Goal: Communication & Community: Answer question/provide support

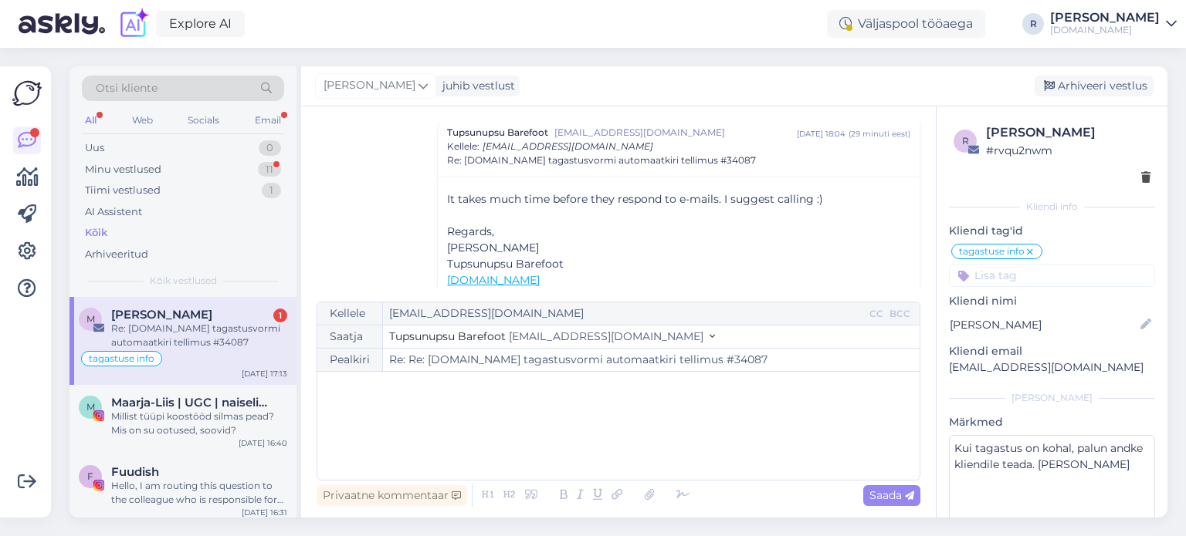
scroll to position [4125, 0]
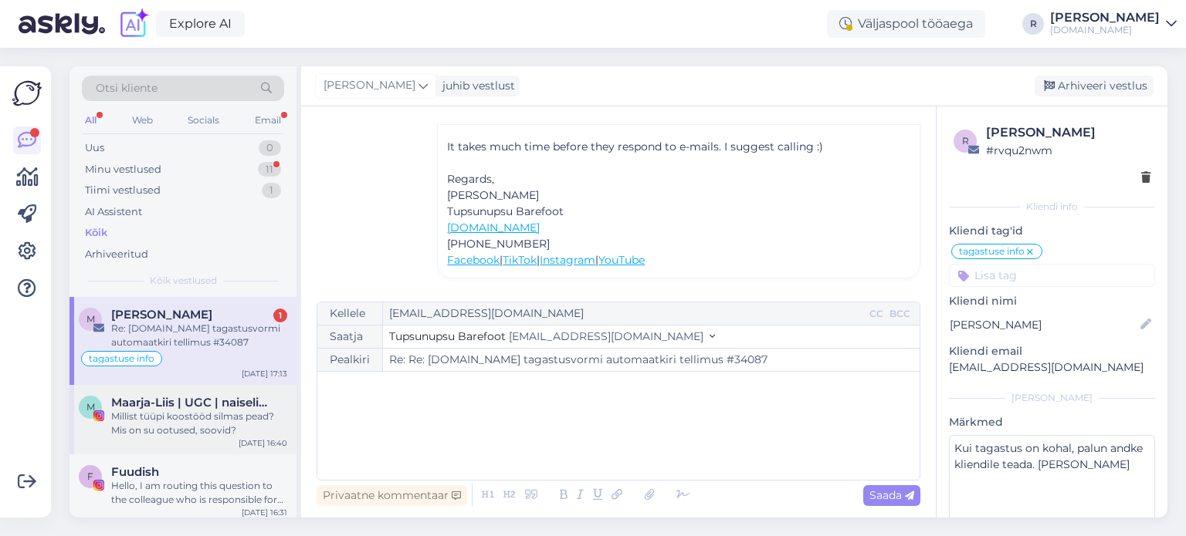
click at [148, 426] on div "Millist tüüpi koostööd silmas pead? Mis on su ootused, soovid?" at bounding box center [199, 424] width 176 height 28
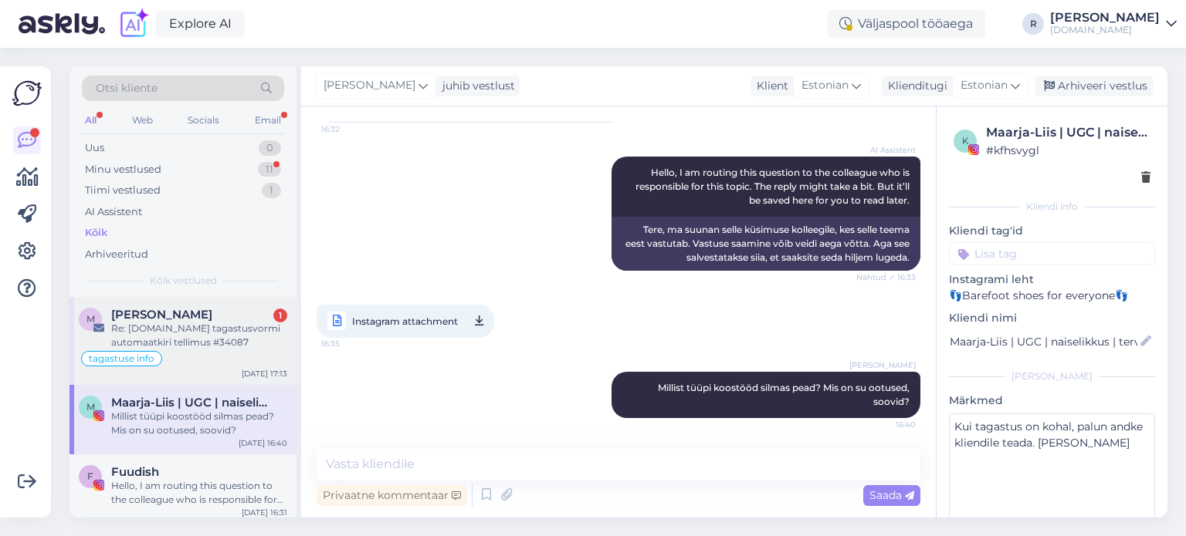
click at [207, 317] on span "[PERSON_NAME]" at bounding box center [161, 315] width 101 height 14
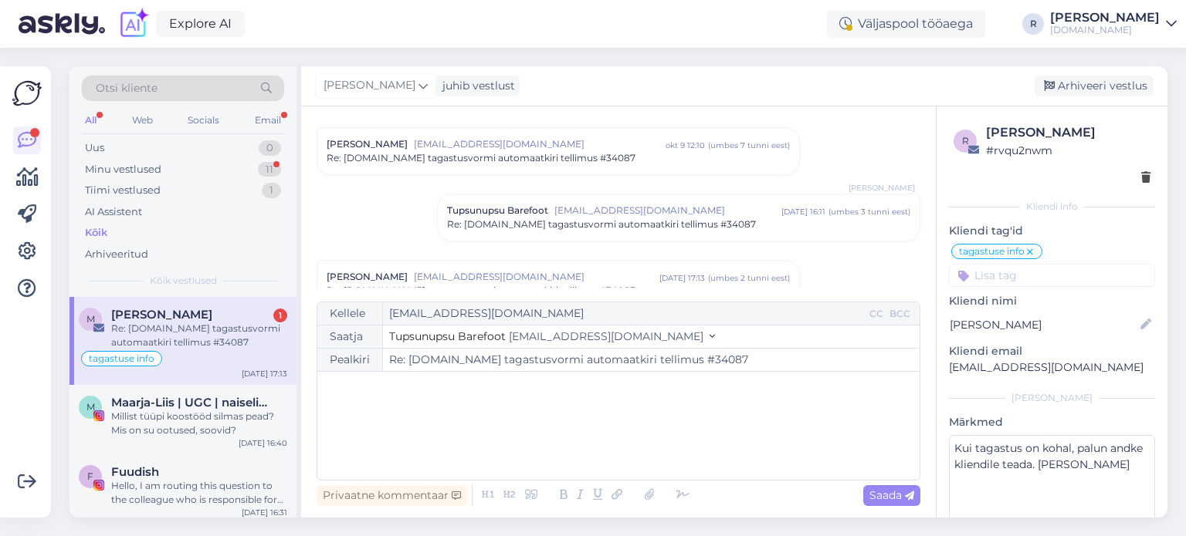
scroll to position [868, 0]
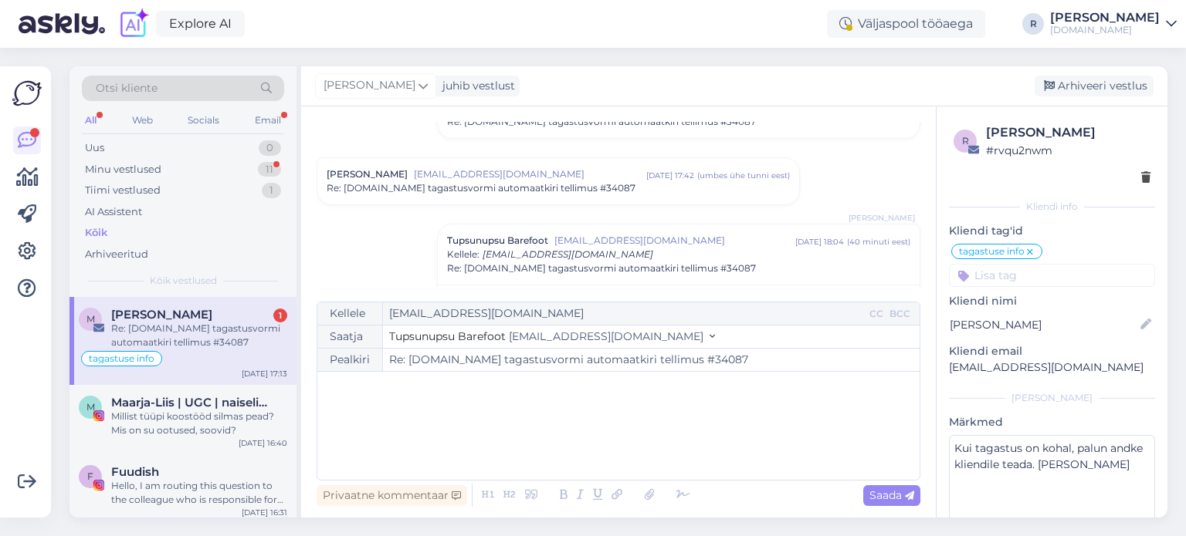
click at [228, 353] on div "tagastuse info" at bounding box center [183, 359] width 208 height 19
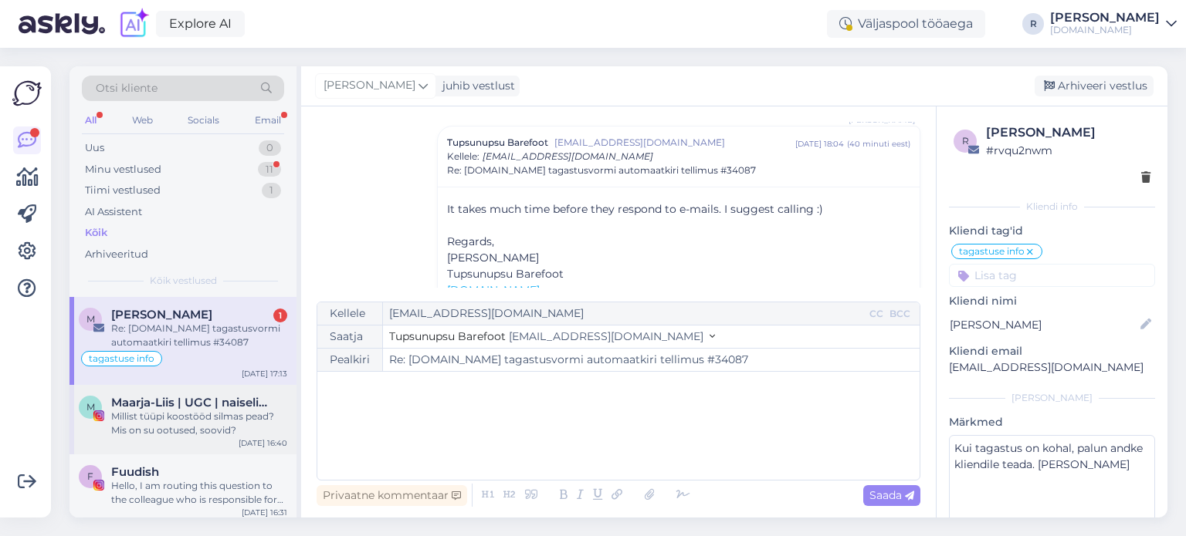
click at [224, 422] on div "Millist tüüpi koostööd silmas pead? Mis on su ootused, soovid?" at bounding box center [199, 424] width 176 height 28
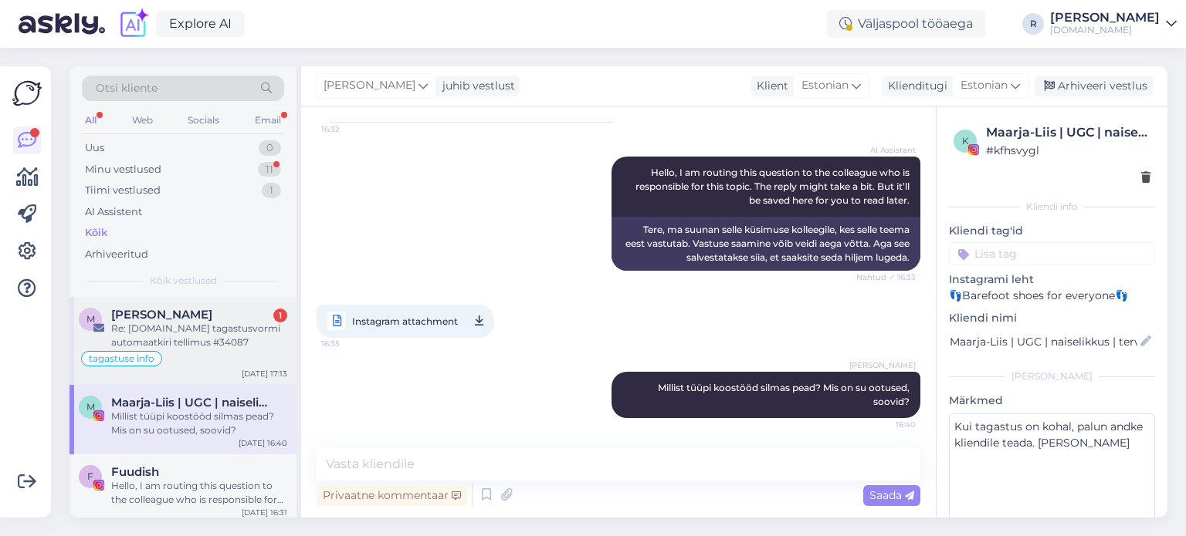
click at [215, 338] on div "Re: [DOMAIN_NAME] tagastusvormi automaatkiri tellimus #34087" at bounding box center [199, 336] width 176 height 28
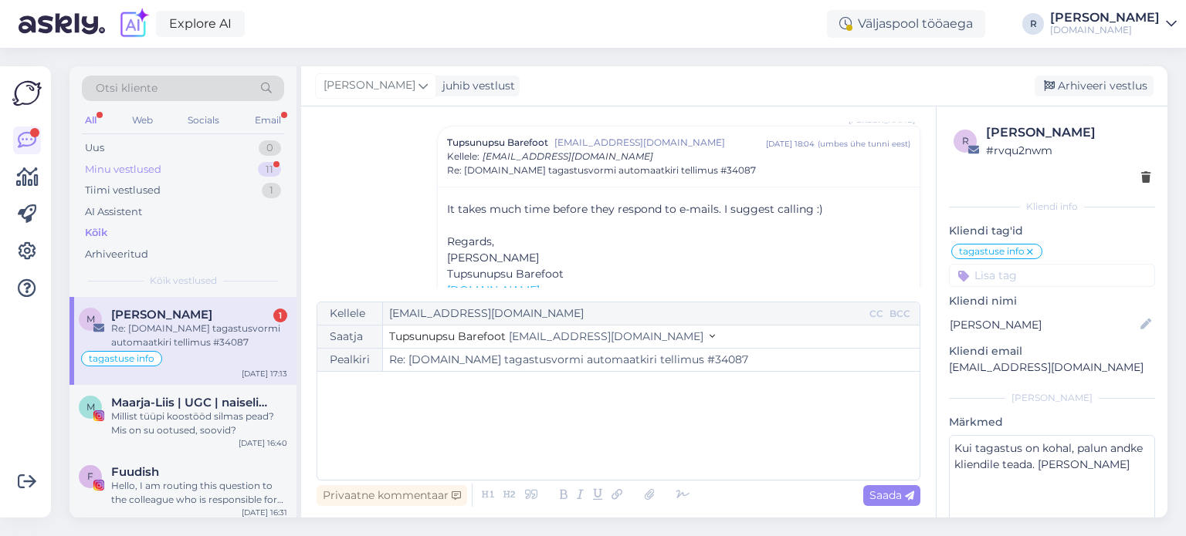
click at [154, 162] on div "Minu vestlused" at bounding box center [123, 169] width 76 height 15
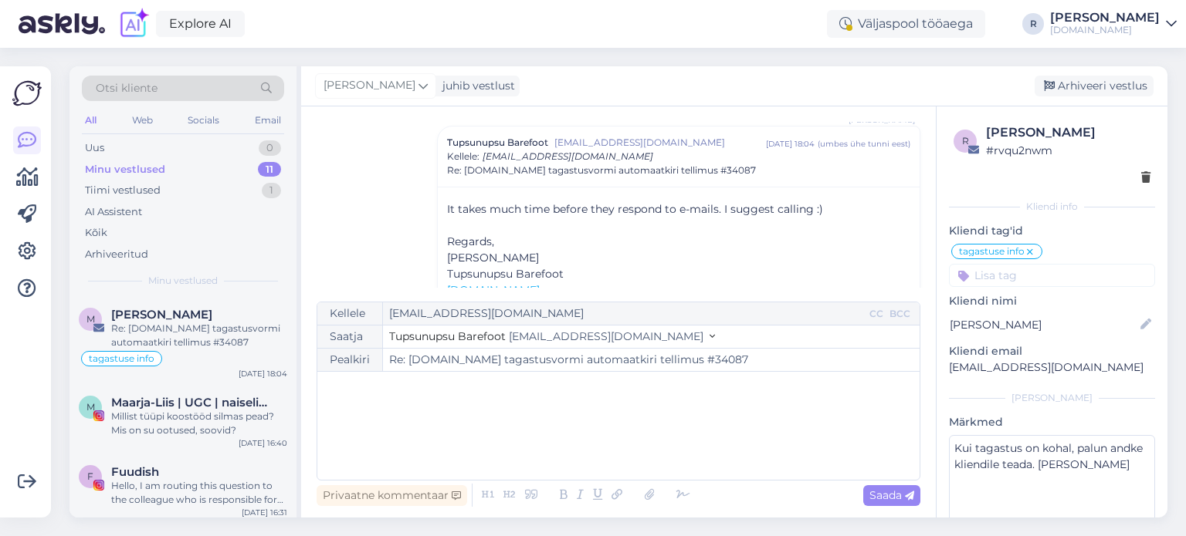
scroll to position [924, 0]
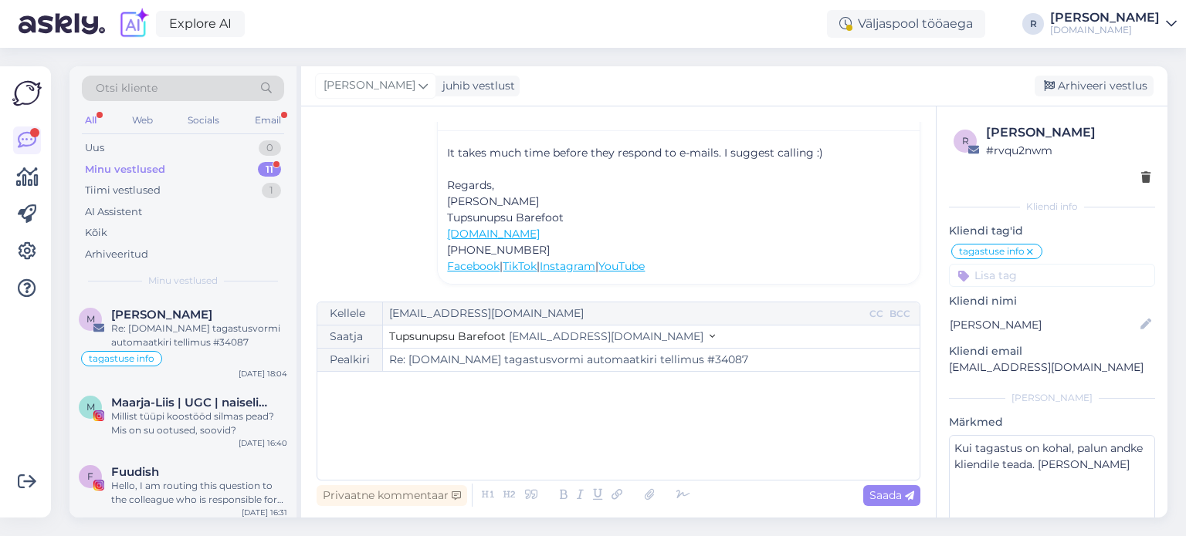
click at [198, 170] on div "Minu vestlused 11" at bounding box center [183, 170] width 202 height 22
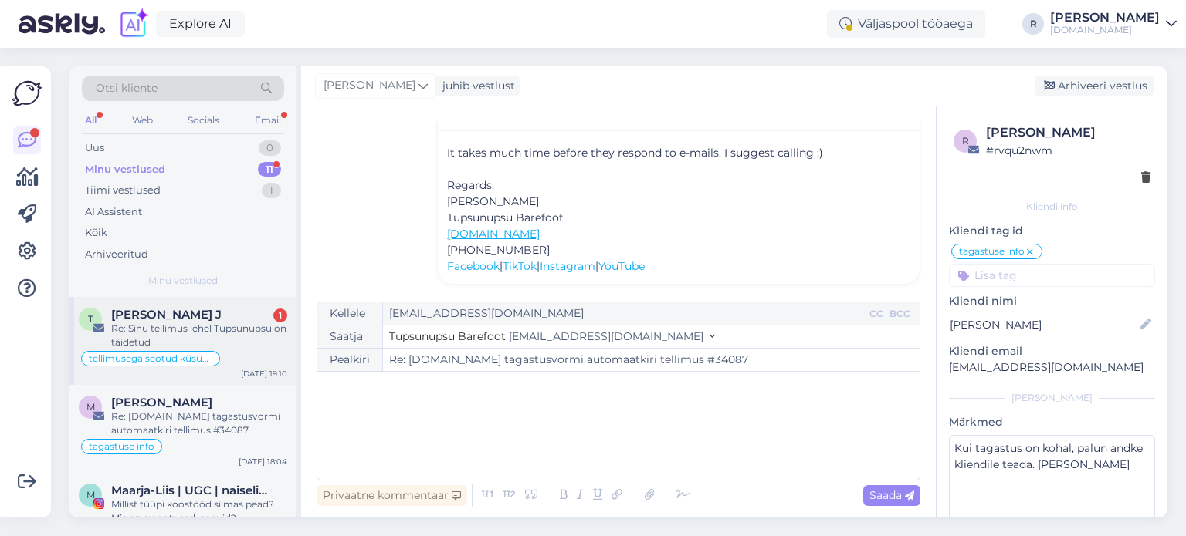
click at [177, 331] on div "Re: Sinu tellimus lehel Tupsunupsu on täidetud" at bounding box center [199, 336] width 176 height 28
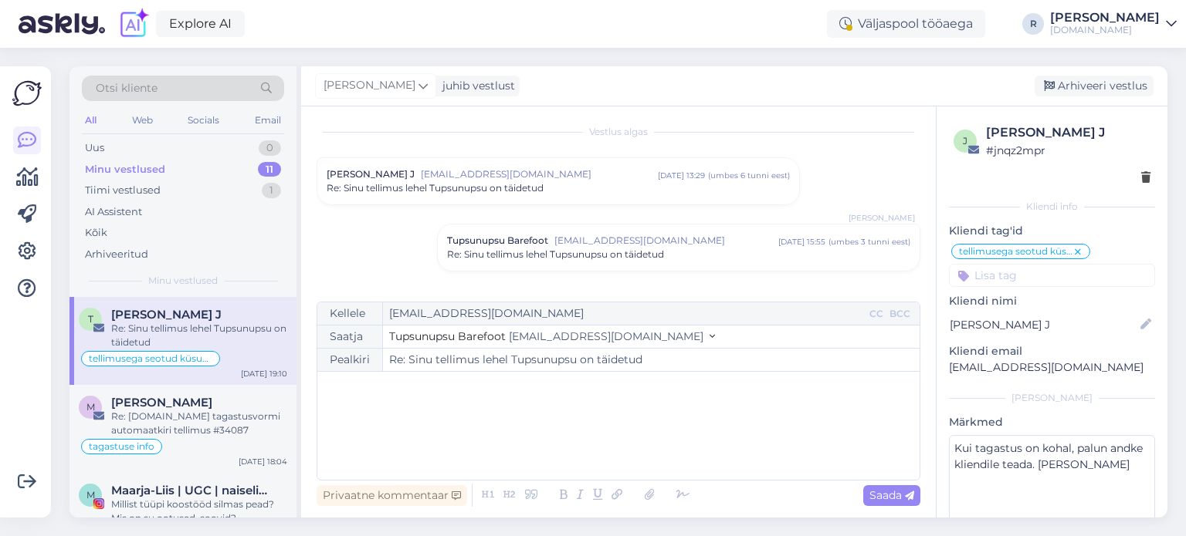
scroll to position [0, 0]
click at [580, 203] on div "[PERSON_NAME] J [EMAIL_ADDRESS][DOMAIN_NAME] [DATE] 13:29 ( umbes 6 tunni eest …" at bounding box center [558, 187] width 482 height 46
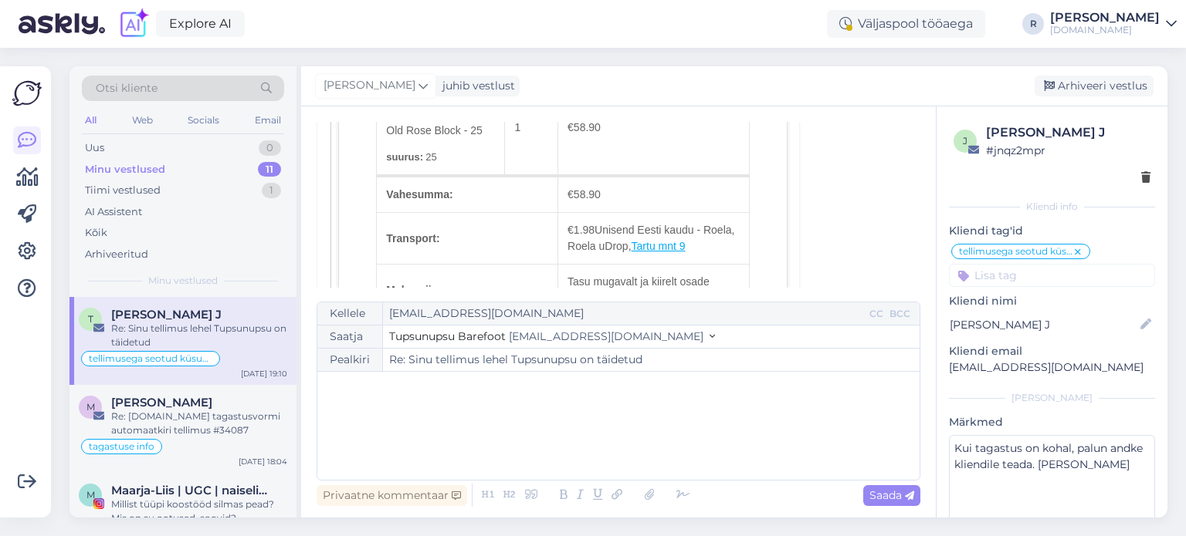
scroll to position [695, 0]
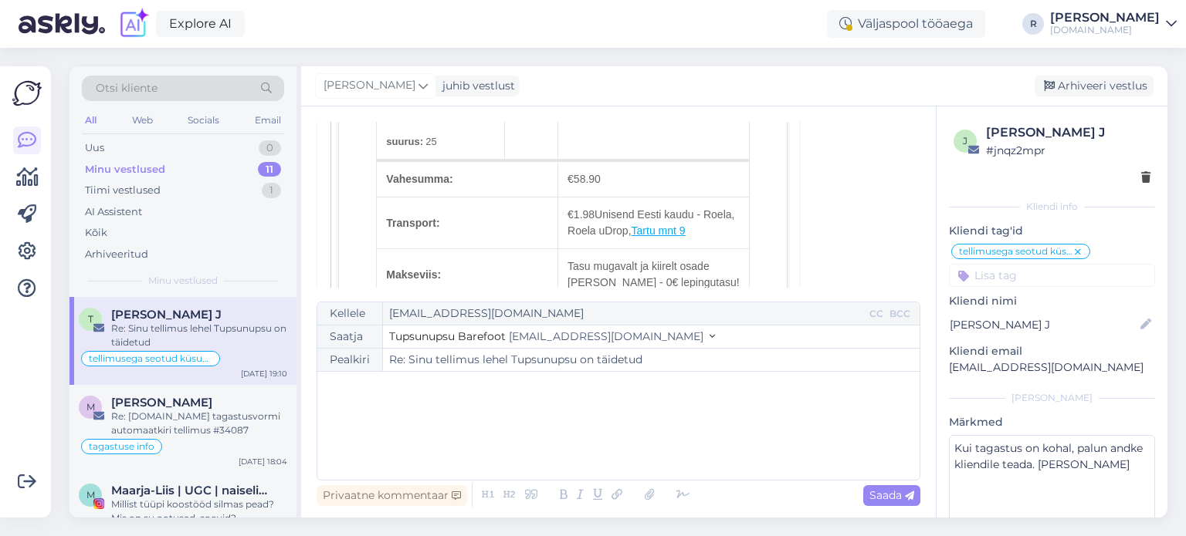
click at [384, 404] on div "﻿" at bounding box center [618, 426] width 587 height 93
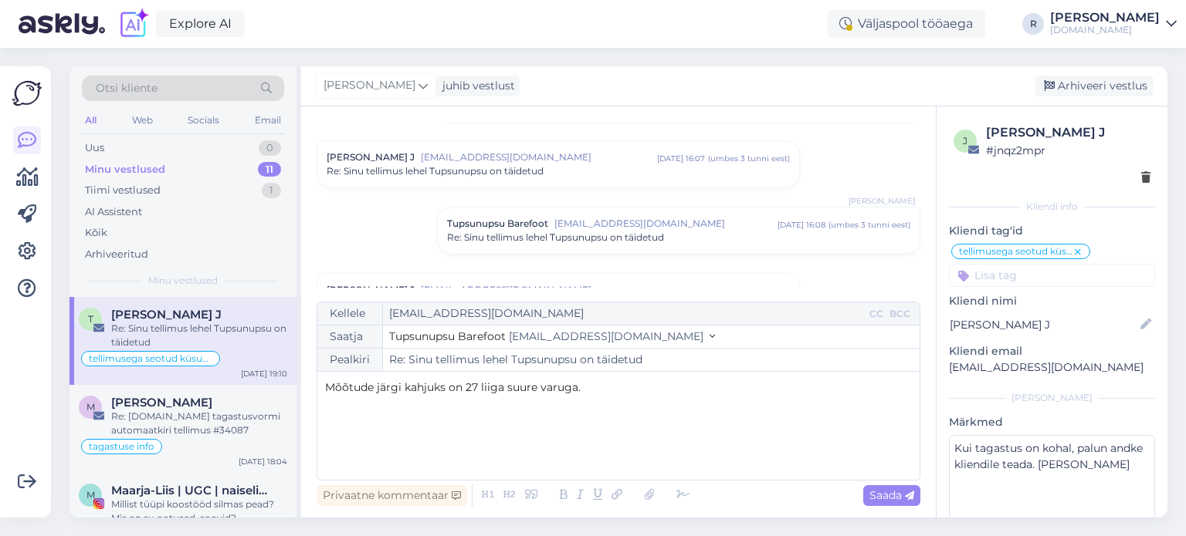
scroll to position [1466, 0]
click at [642, 178] on div "Re: Sinu tellimus lehel Tupsunupsu on täidetud" at bounding box center [557, 171] width 463 height 14
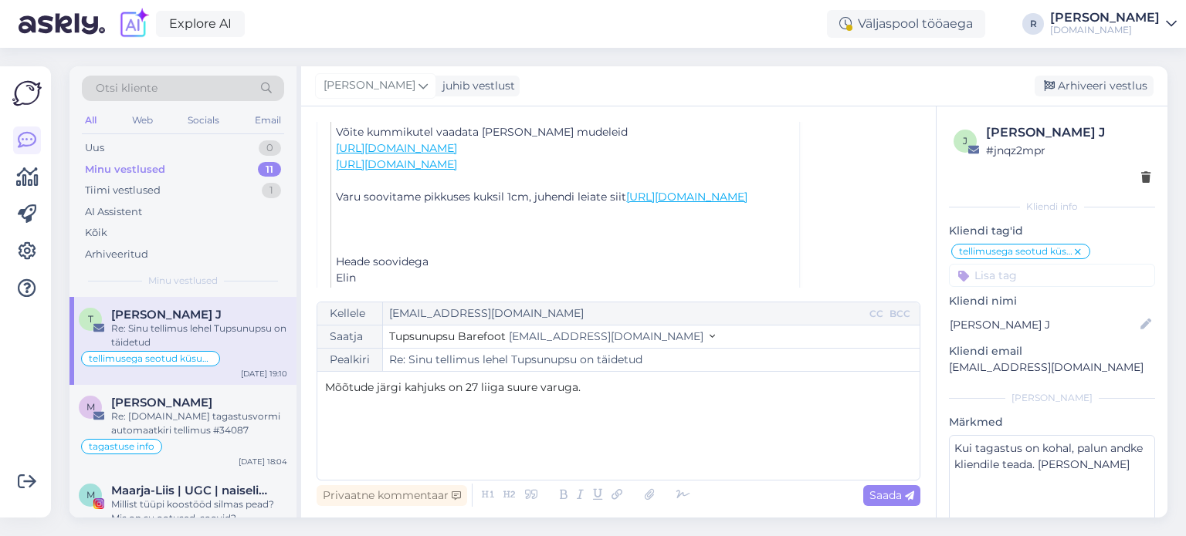
scroll to position [1775, 0]
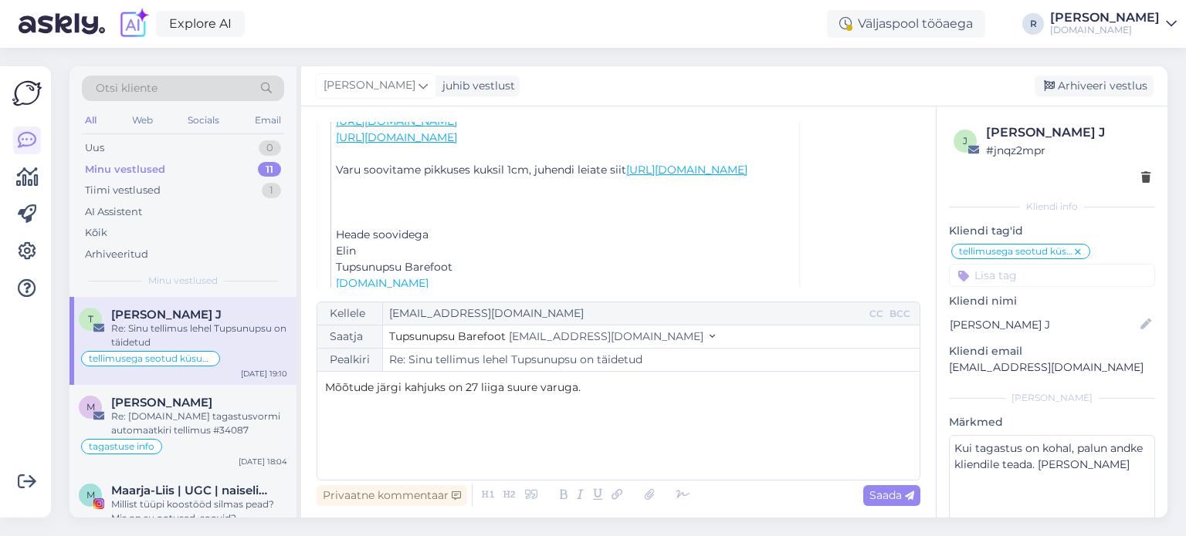
click at [611, 391] on p "Mõõtude järgi kahjuks on 27 liiga suure varuga." at bounding box center [618, 388] width 587 height 16
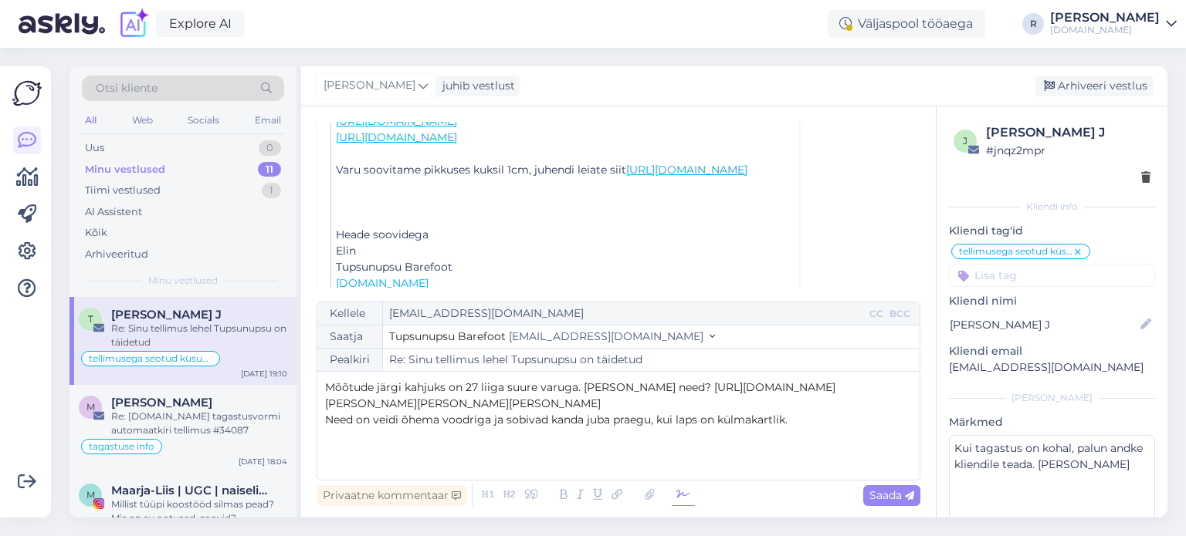
click at [676, 498] on icon at bounding box center [682, 496] width 23 height 22
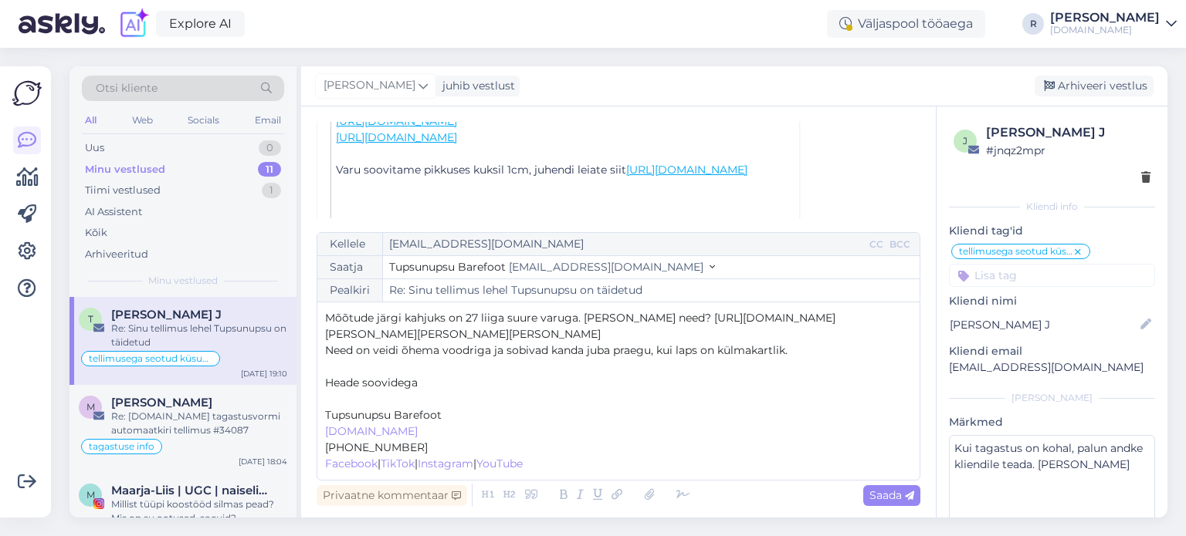
click at [370, 405] on p "﻿" at bounding box center [618, 399] width 587 height 16
click at [894, 499] on span "Saada" at bounding box center [891, 496] width 45 height 14
type input "Re: Re: Sinu tellimus lehel Tupsunupsu on täidetud"
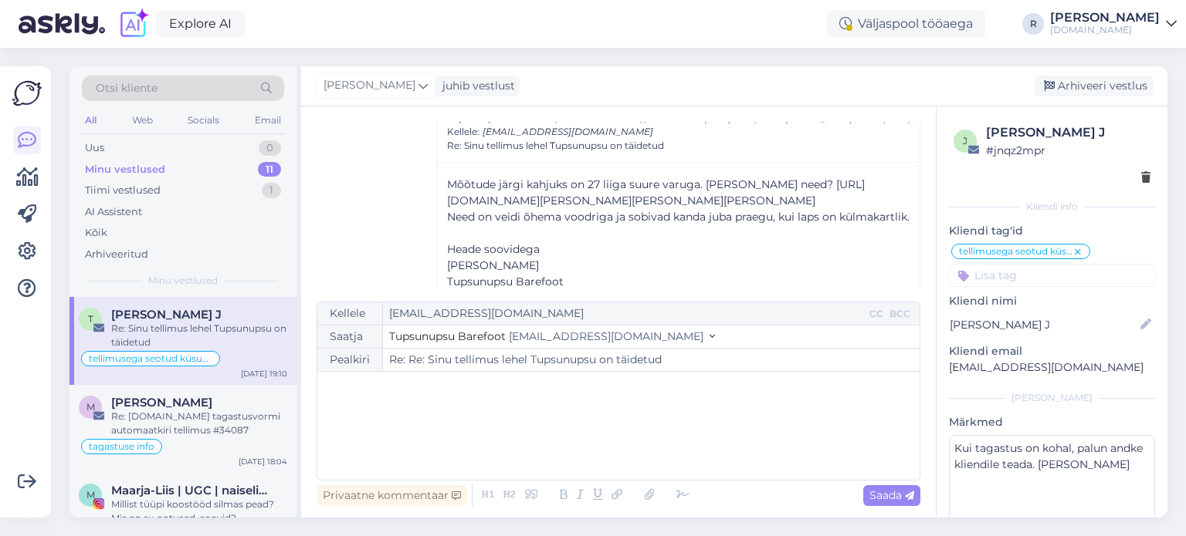
scroll to position [2557, 0]
